Goal: Task Accomplishment & Management: Complete application form

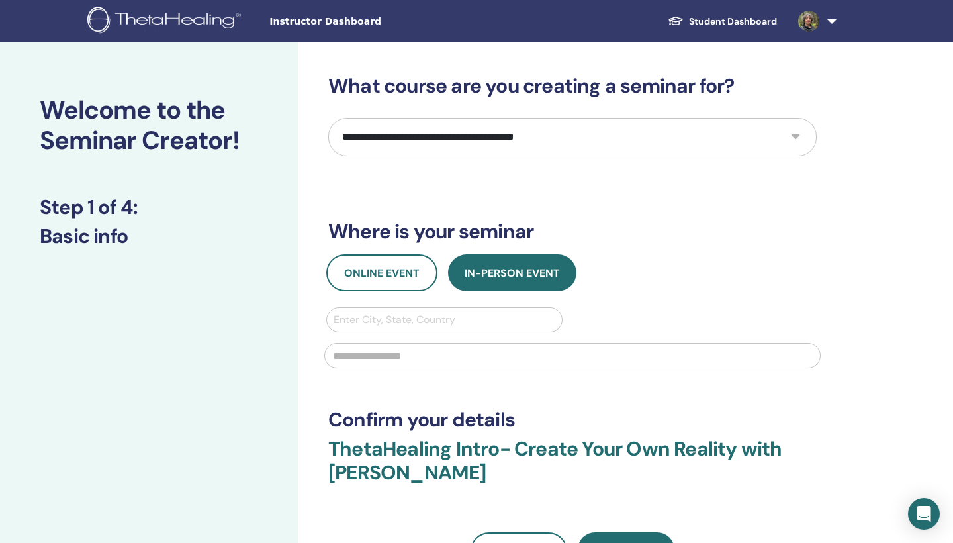
select select "**"
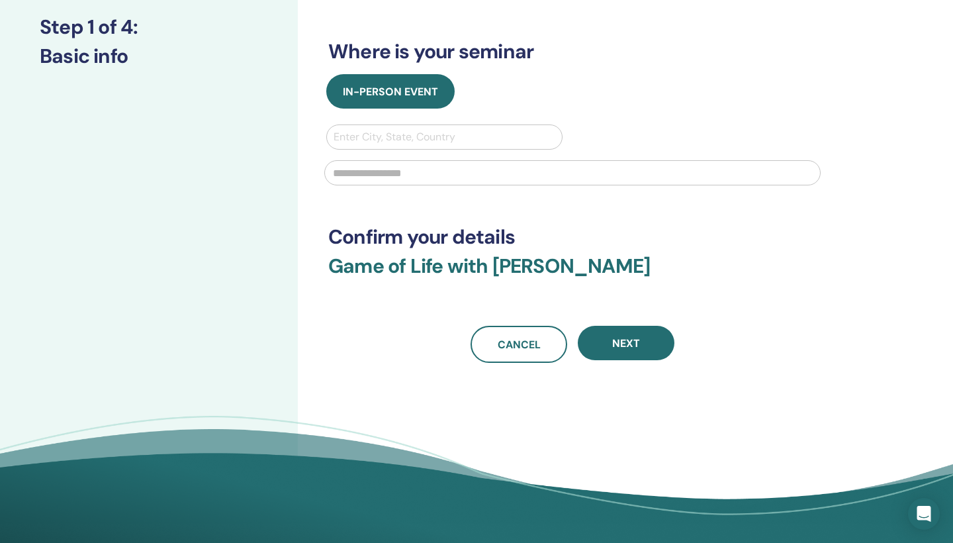
scroll to position [201, 0]
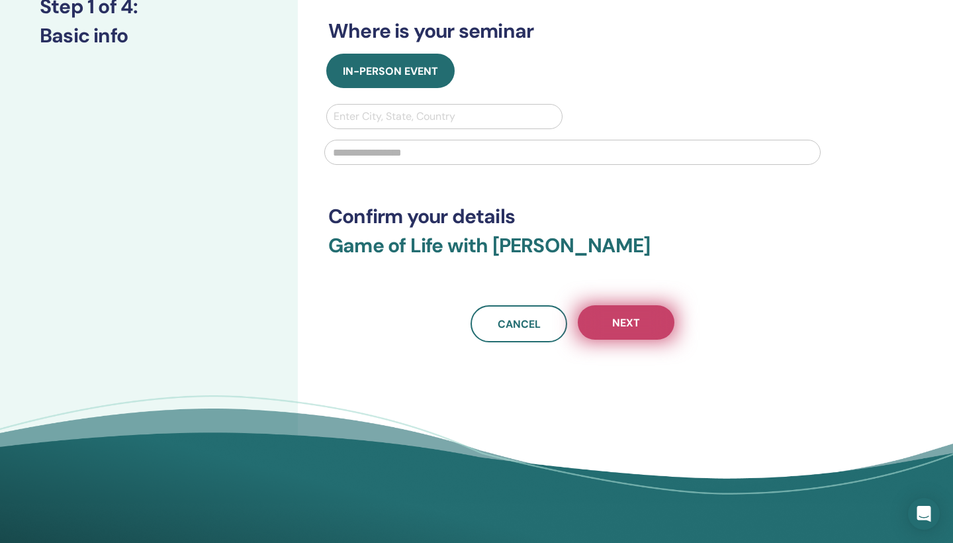
click at [529, 331] on button "Next" at bounding box center [626, 322] width 97 height 34
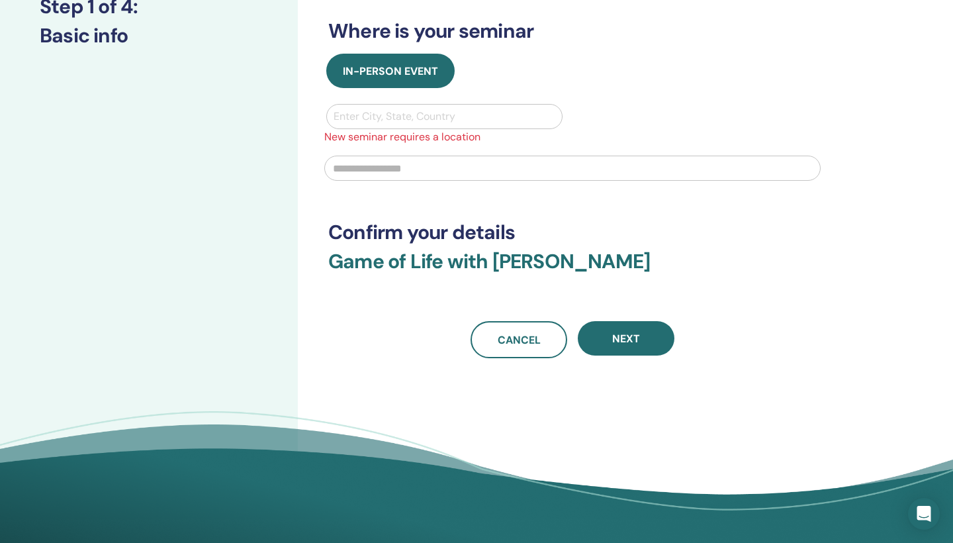
click at [407, 116] on div "Enter City, State, Country" at bounding box center [445, 117] width 222 height 16
type input "****"
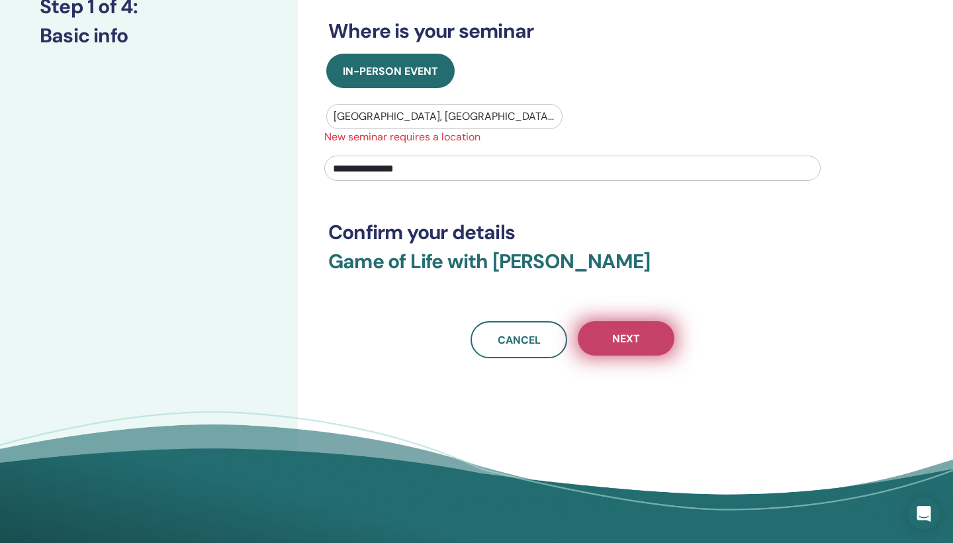
type input "**********"
click at [529, 337] on span "Next" at bounding box center [626, 339] width 28 height 14
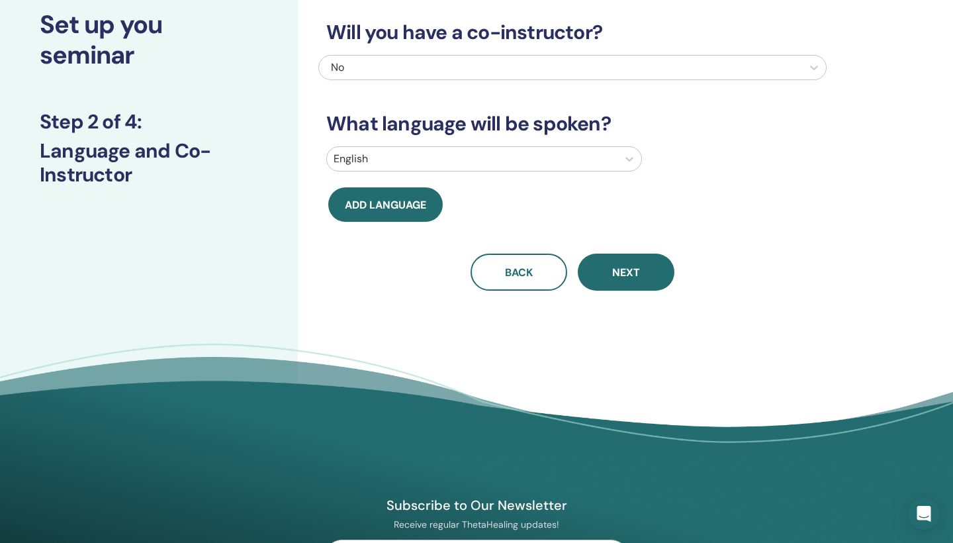
scroll to position [83, 0]
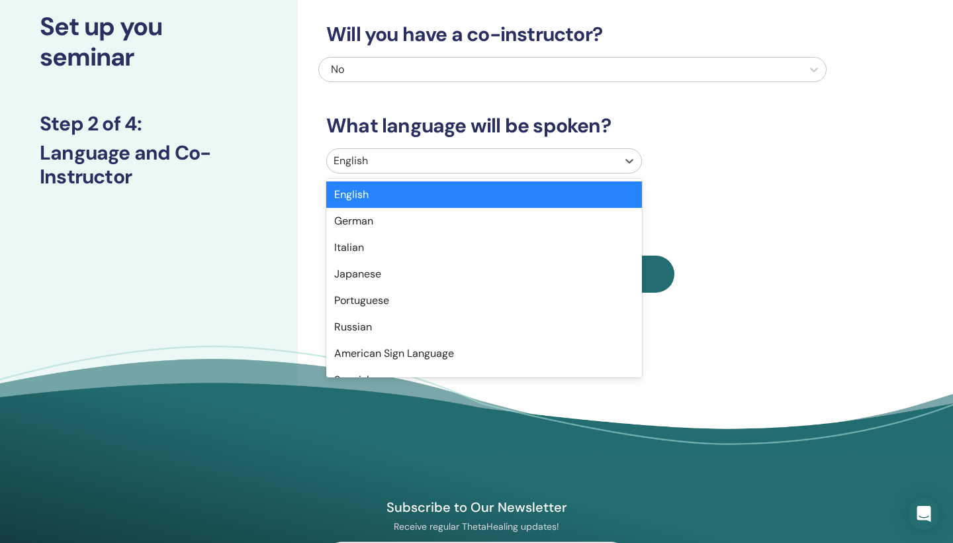
click at [430, 163] on div at bounding box center [472, 161] width 277 height 19
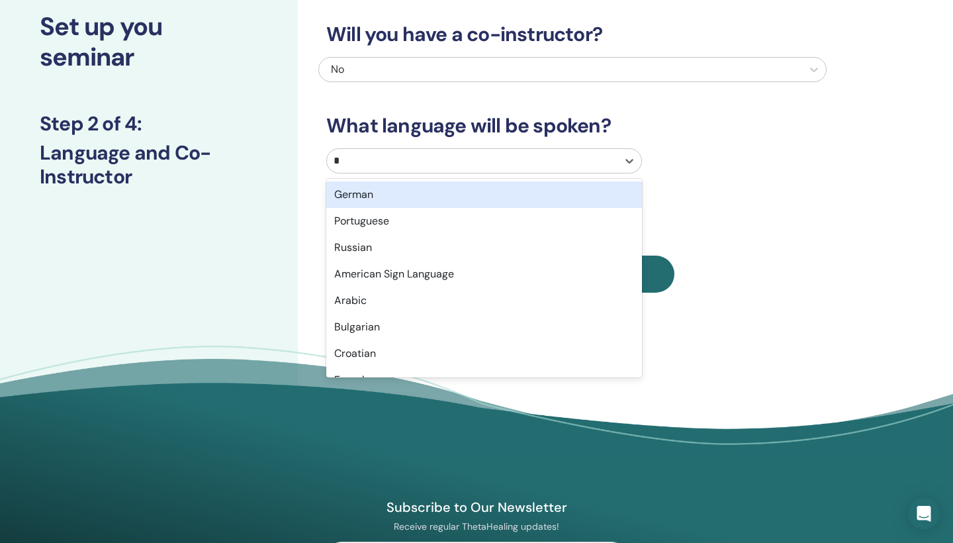
type input "**"
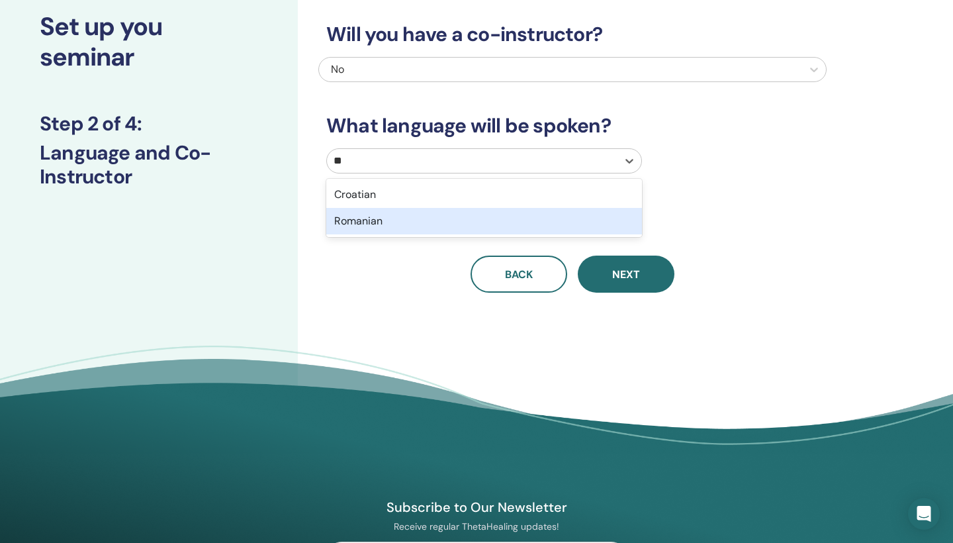
click at [375, 218] on div "Romanian" at bounding box center [484, 221] width 316 height 26
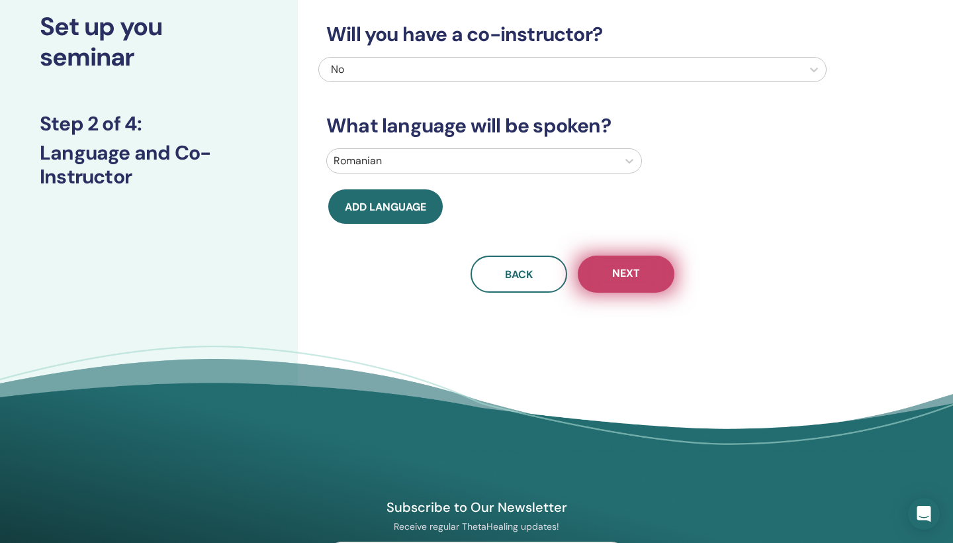
click at [529, 285] on button "Next" at bounding box center [626, 274] width 97 height 37
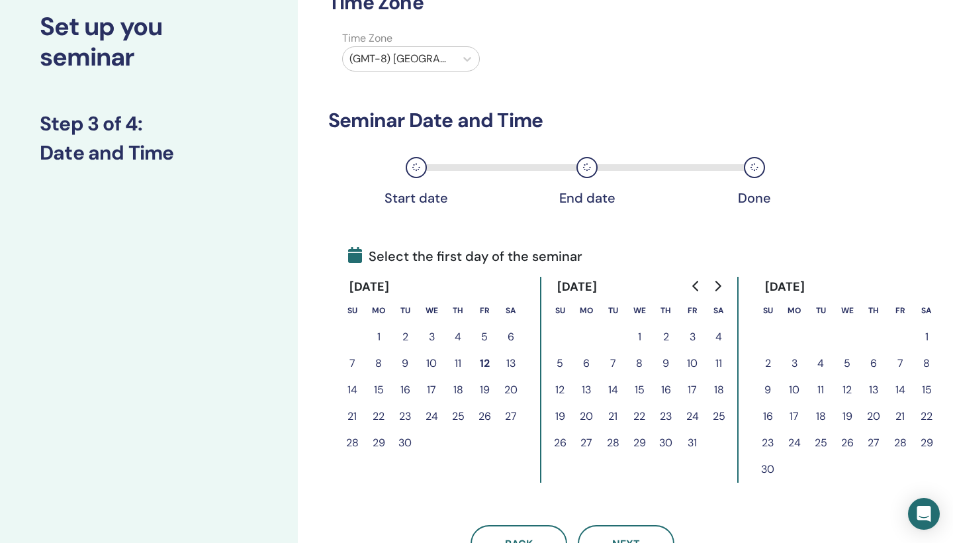
scroll to position [73, 0]
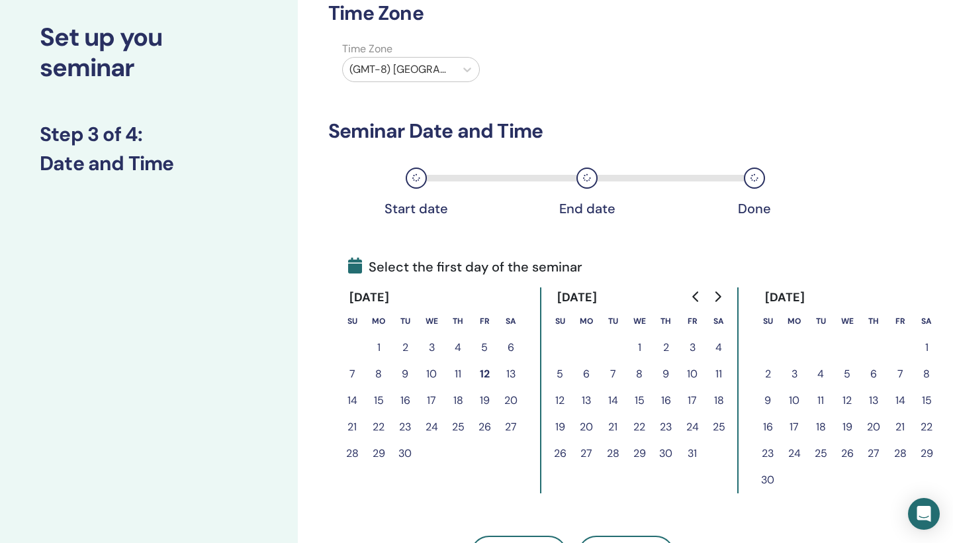
click at [529, 344] on button "9" at bounding box center [666, 374] width 26 height 26
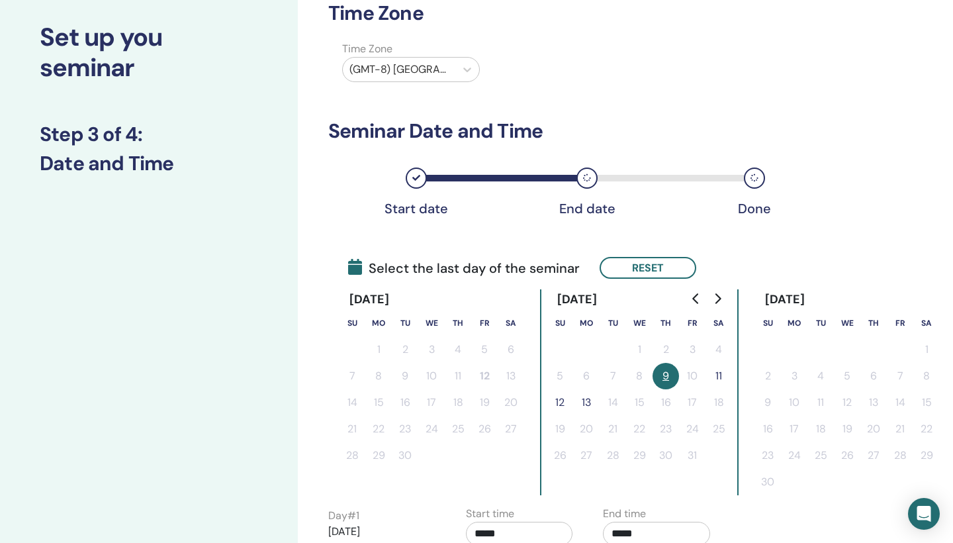
click at [529, 344] on button "11" at bounding box center [719, 376] width 26 height 26
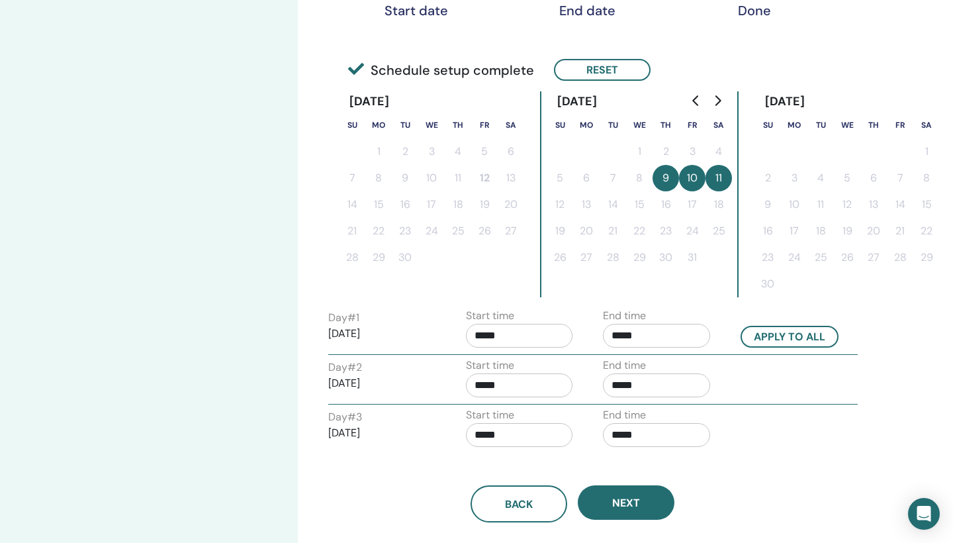
scroll to position [274, 0]
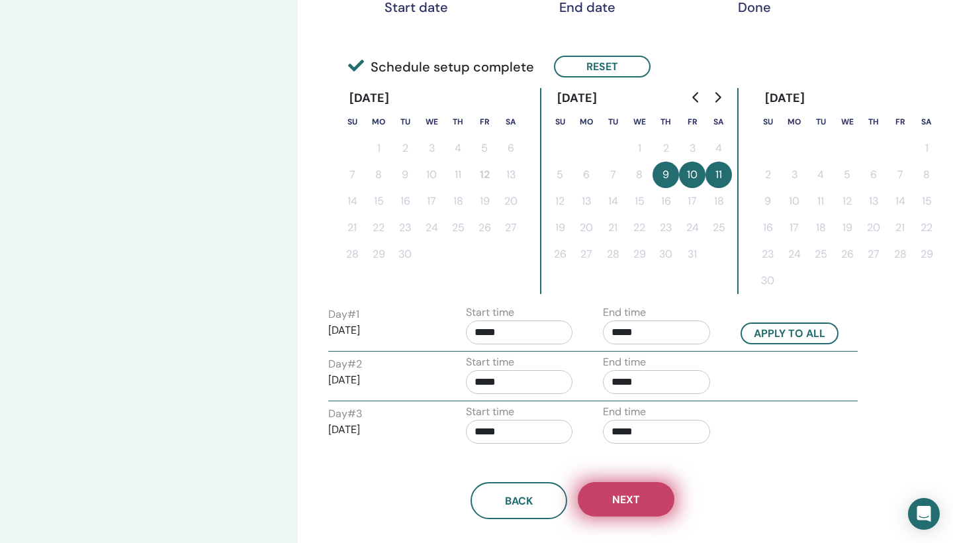
click at [529, 344] on span "Next" at bounding box center [626, 500] width 28 height 14
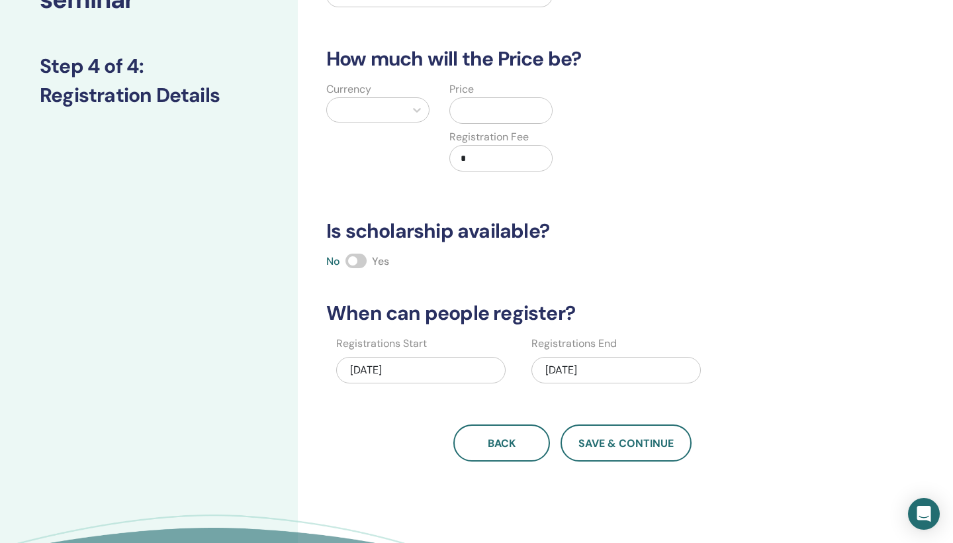
scroll to position [141, 0]
click at [417, 115] on icon at bounding box center [416, 109] width 13 height 13
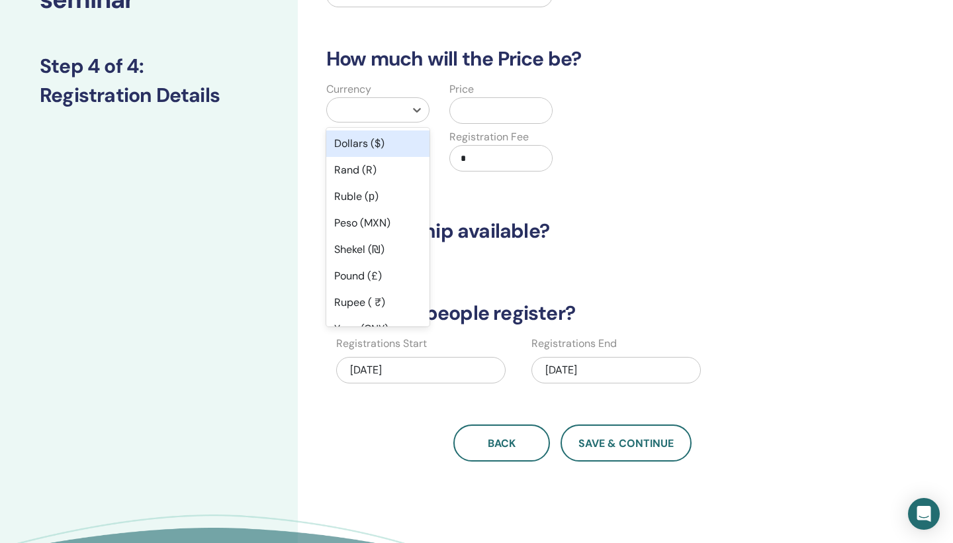
click at [379, 146] on div "Dollars ($)" at bounding box center [377, 143] width 103 height 26
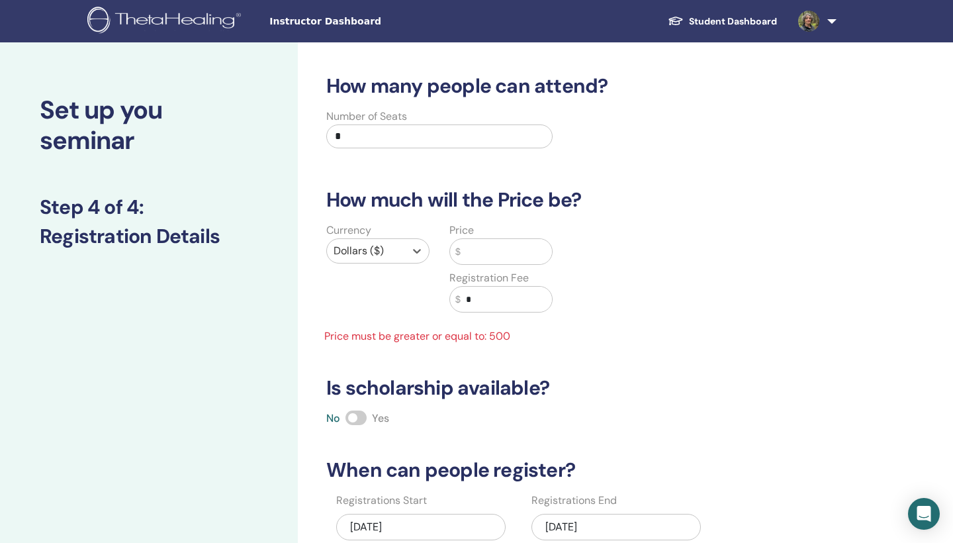
scroll to position [0, 0]
click at [529, 21] on link "Student Dashboard" at bounding box center [722, 21] width 130 height 24
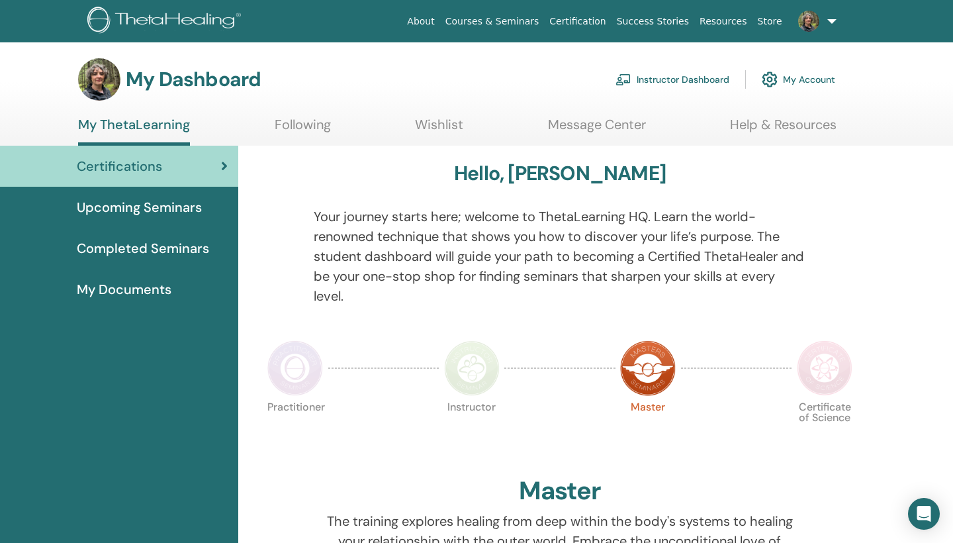
click at [660, 78] on link "Instructor Dashboard" at bounding box center [673, 79] width 114 height 29
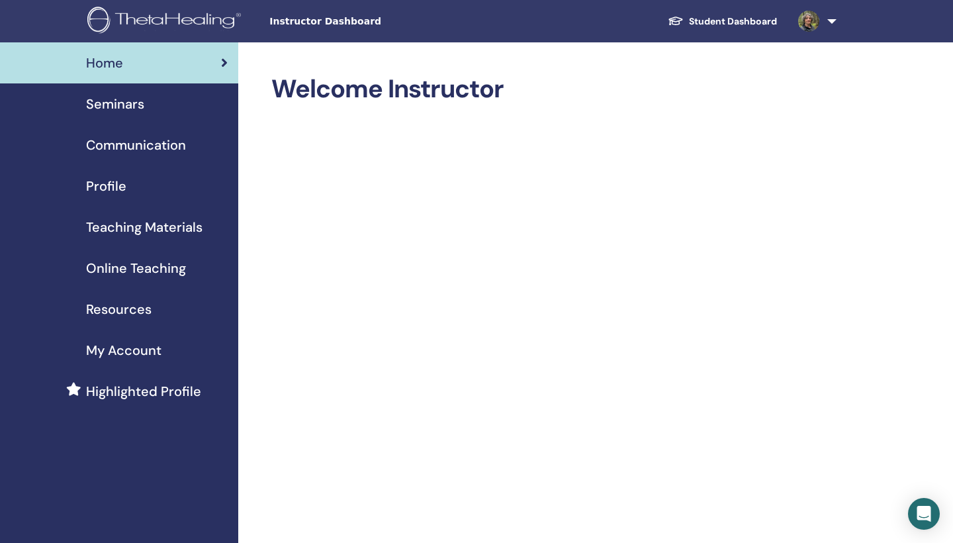
click at [122, 108] on span "Seminars" at bounding box center [115, 104] width 58 height 20
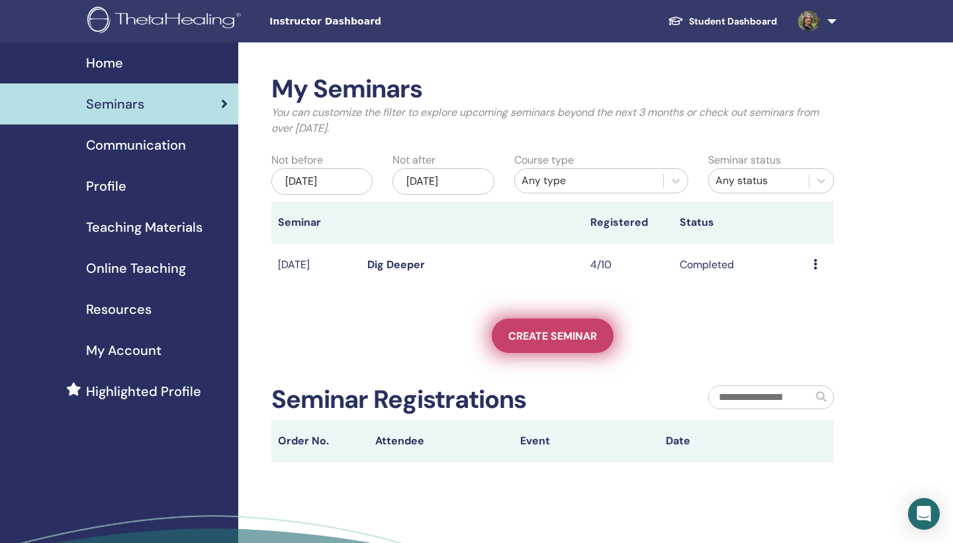
click at [533, 336] on span "Create seminar" at bounding box center [552, 336] width 89 height 14
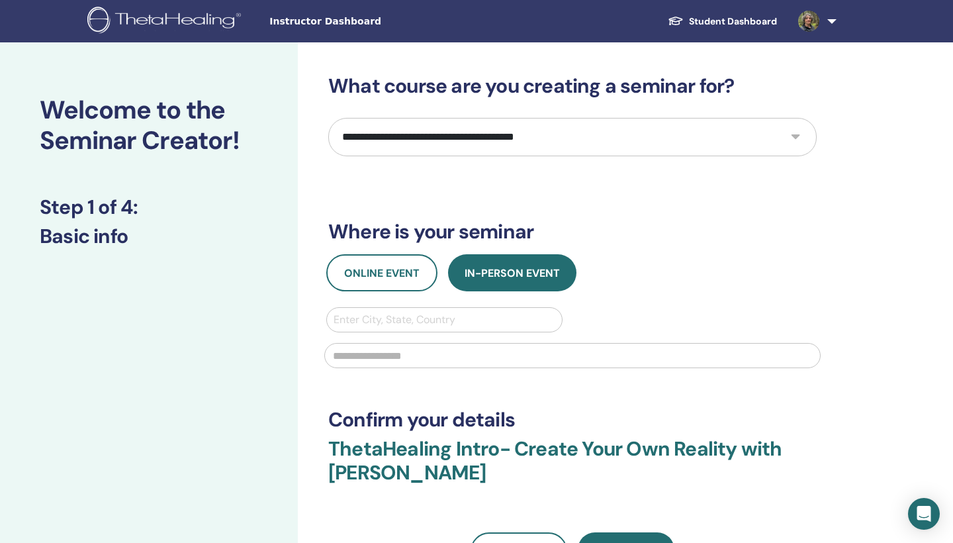
select select "****"
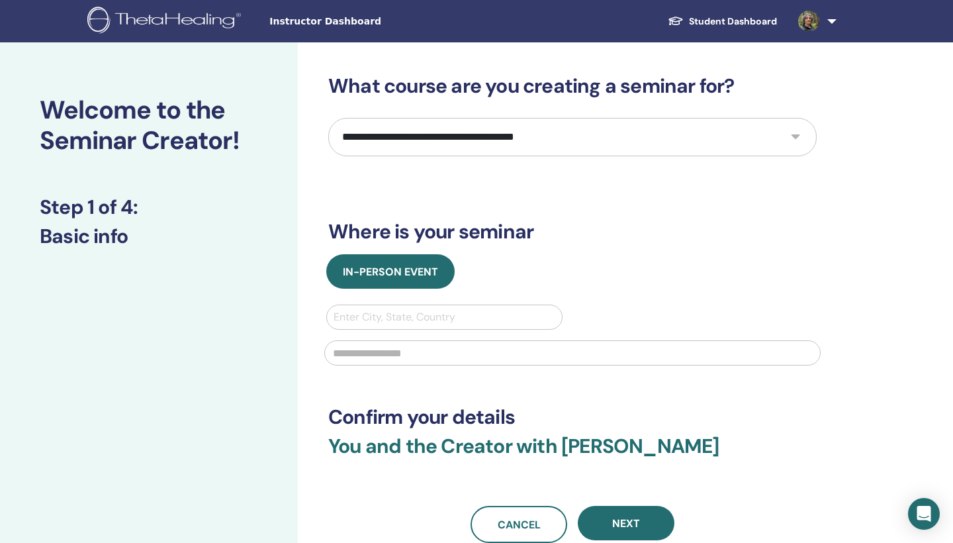
click at [397, 314] on div "Enter City, State, Country" at bounding box center [445, 317] width 222 height 16
type input "****"
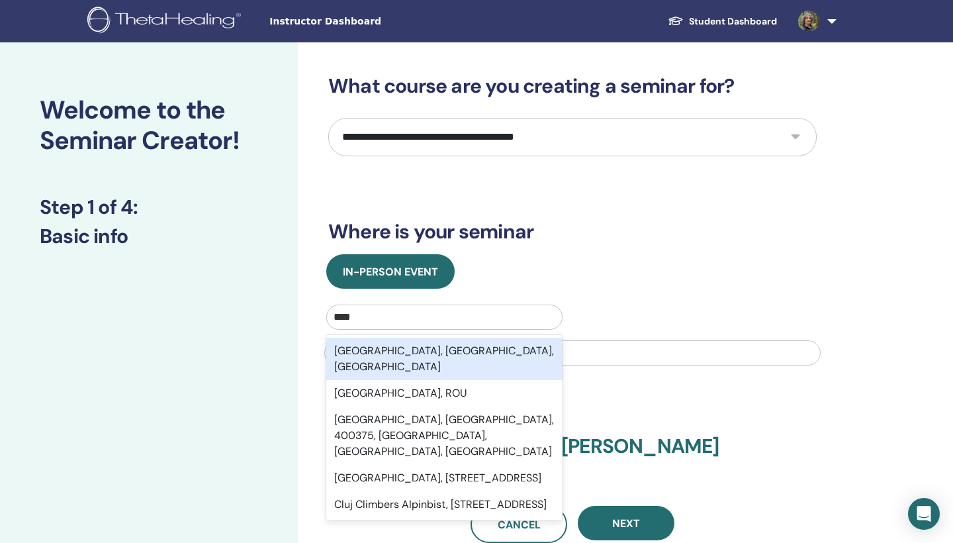
click at [402, 350] on div "[GEOGRAPHIC_DATA], [GEOGRAPHIC_DATA], [GEOGRAPHIC_DATA]" at bounding box center [444, 359] width 236 height 42
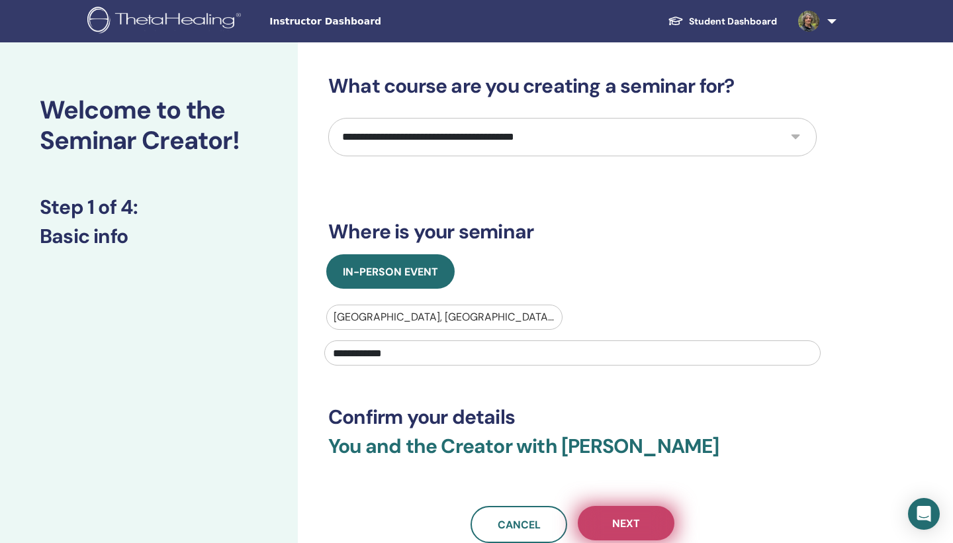
type input "**********"
click at [612, 516] on span "Next" at bounding box center [626, 523] width 28 height 14
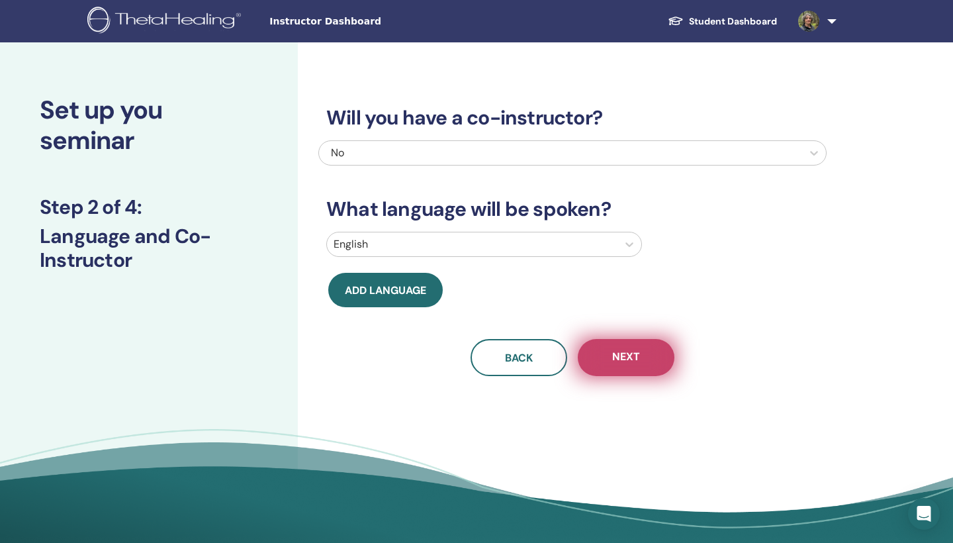
click at [612, 361] on span "Next" at bounding box center [626, 358] width 28 height 17
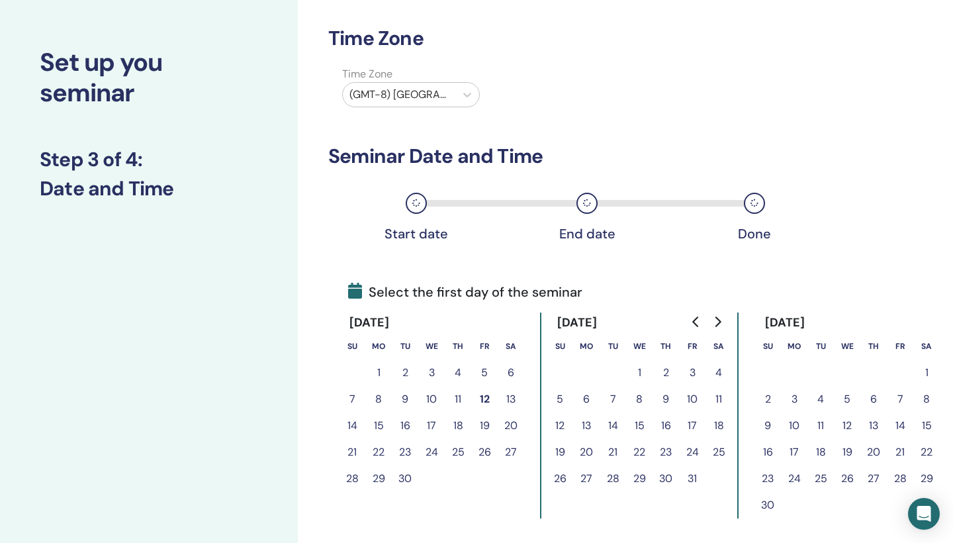
scroll to position [56, 0]
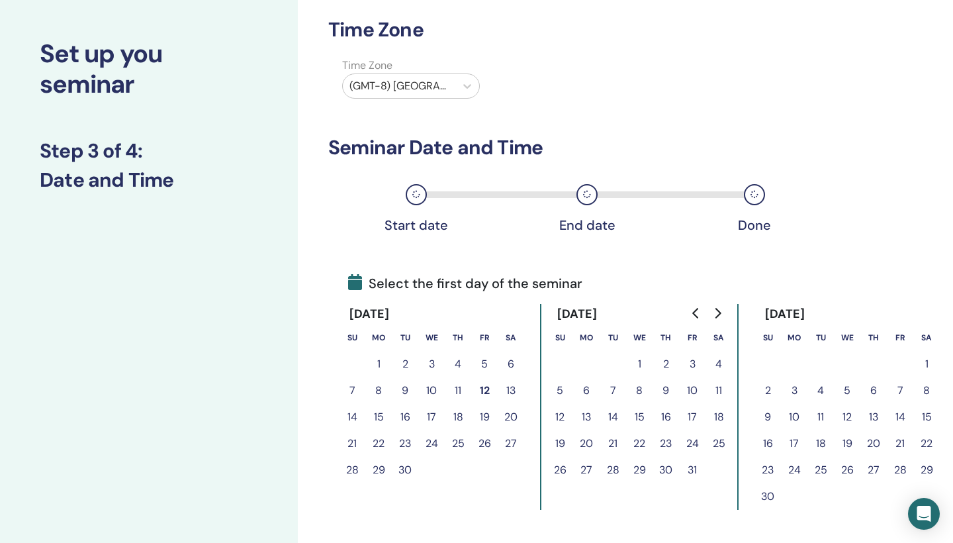
click at [563, 416] on button "12" at bounding box center [560, 417] width 26 height 26
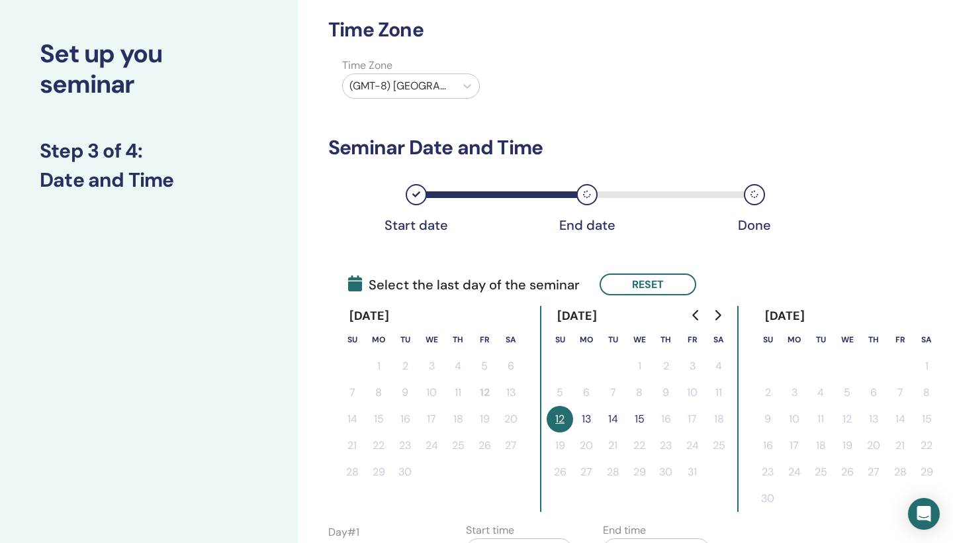
click at [590, 418] on button "13" at bounding box center [586, 419] width 26 height 26
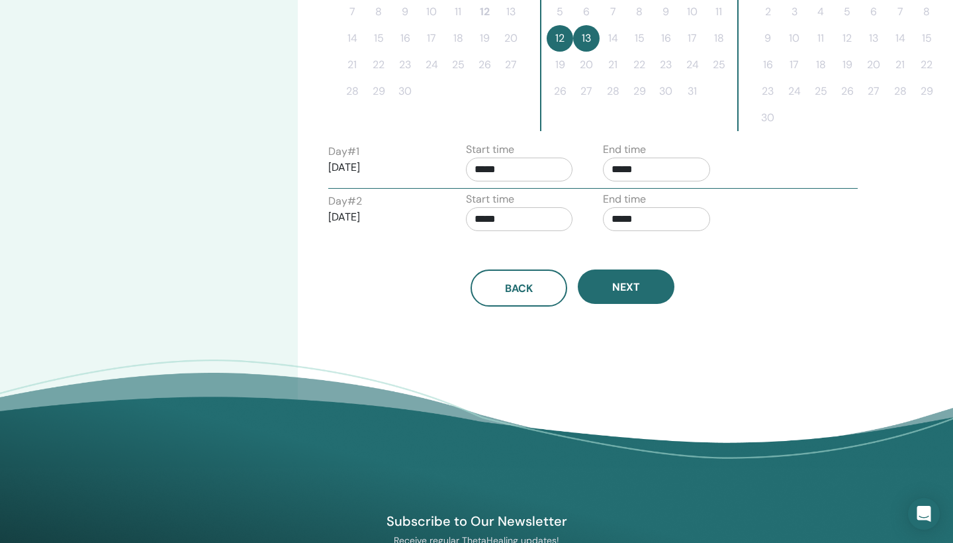
scroll to position [434, 0]
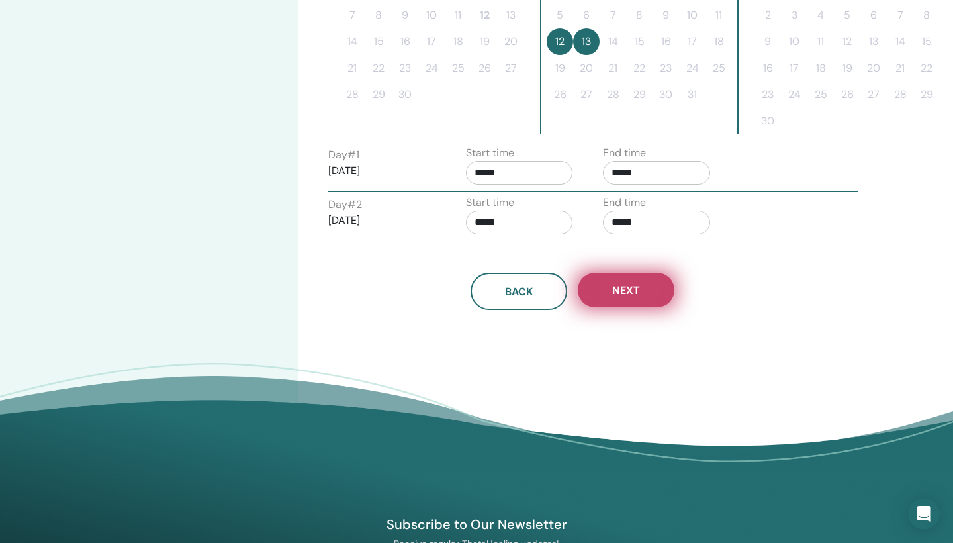
click at [633, 298] on button "Next" at bounding box center [626, 290] width 97 height 34
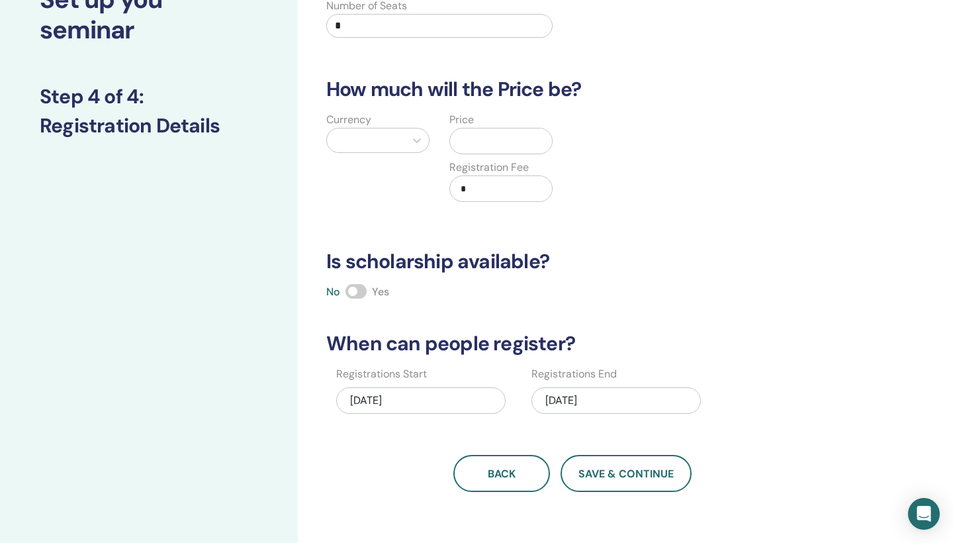
scroll to position [110, 0]
click at [405, 147] on div at bounding box center [417, 141] width 24 height 24
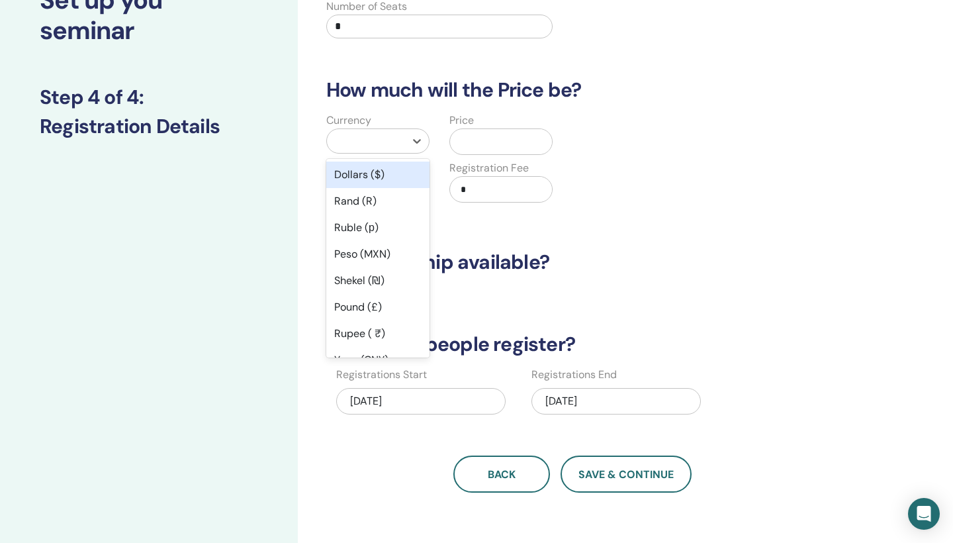
click at [386, 175] on div "Dollars ($)" at bounding box center [377, 175] width 103 height 26
